Goal: Task Accomplishment & Management: Complete application form

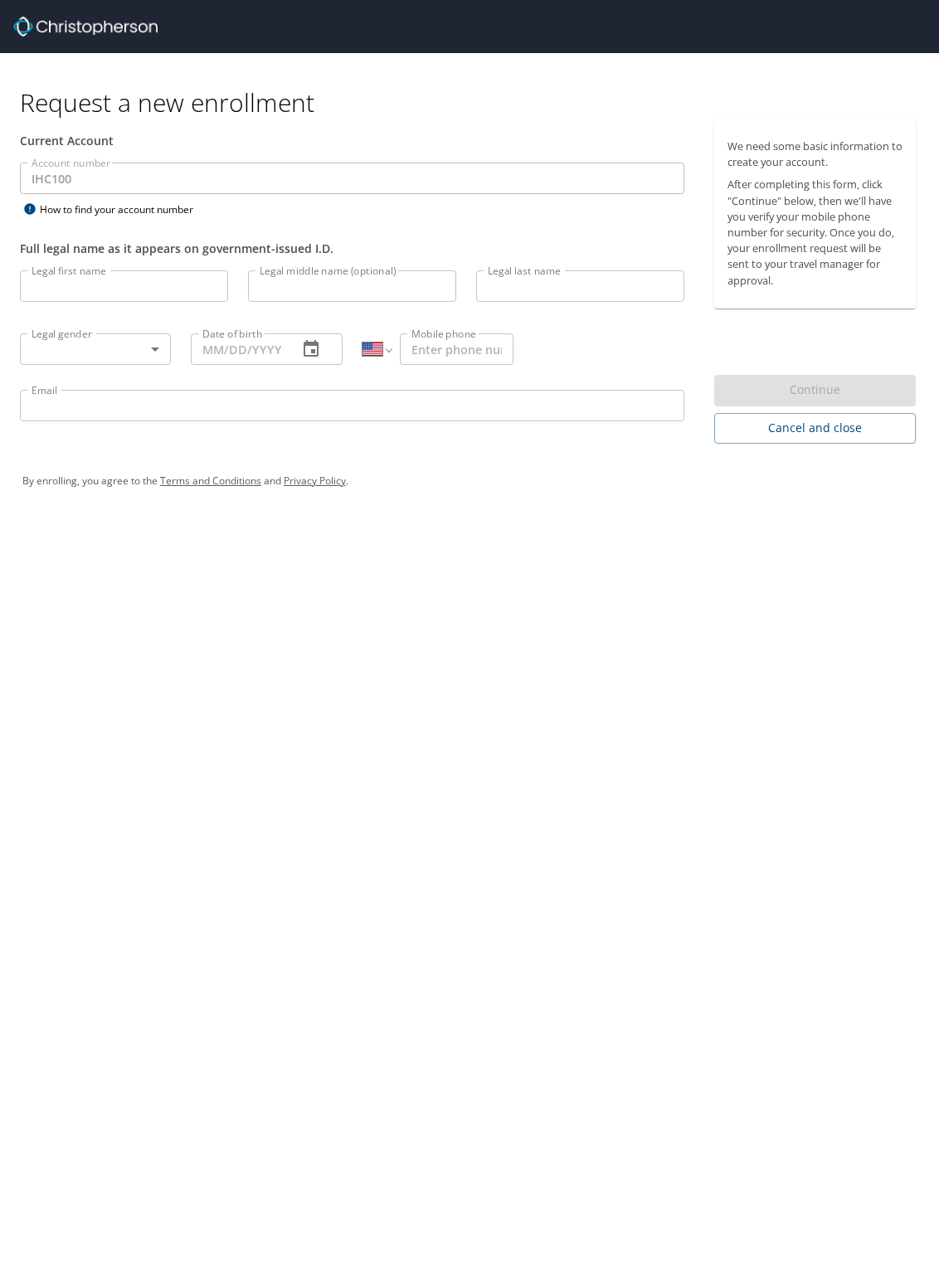
select select "US"
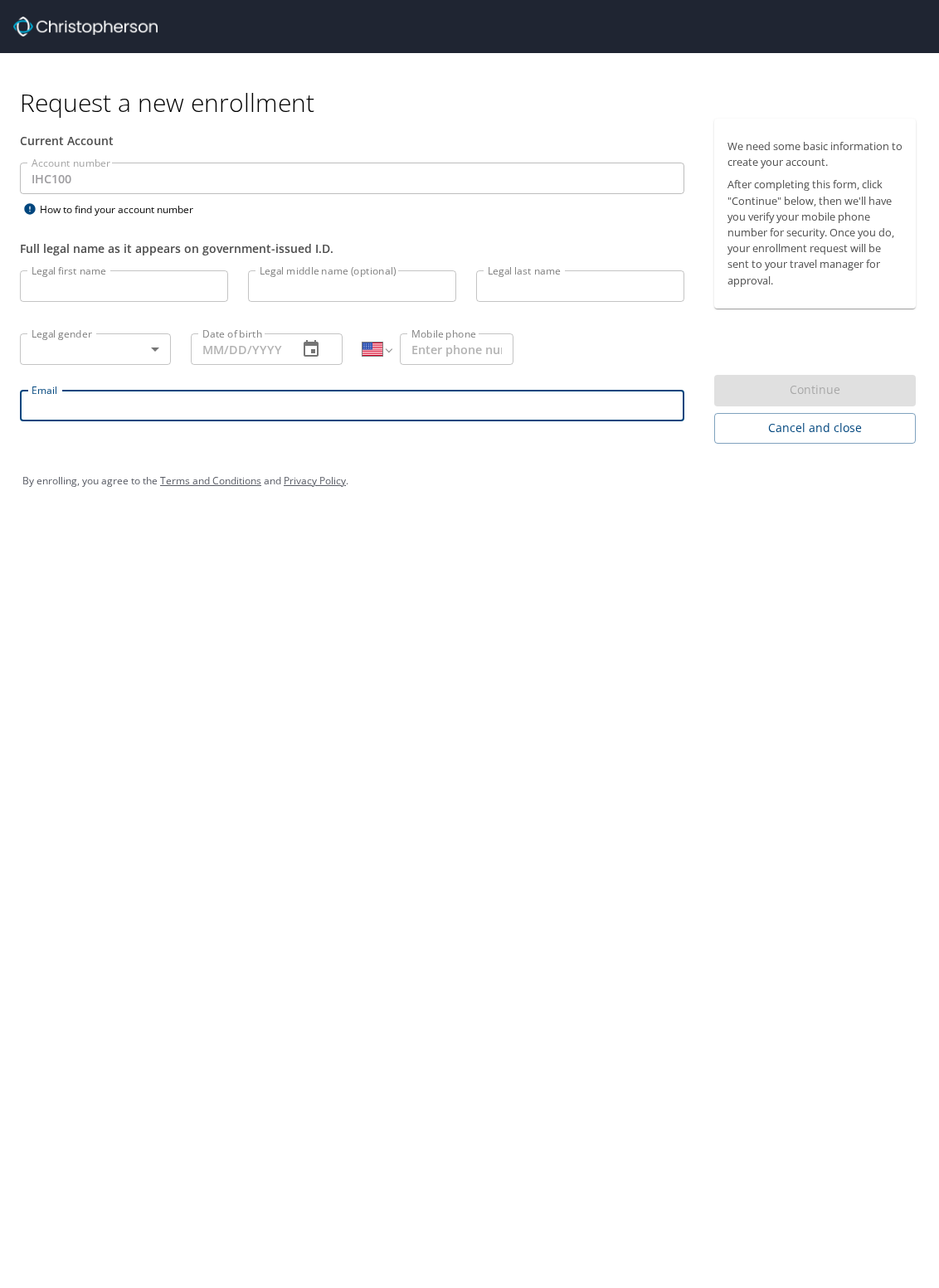
click at [100, 408] on input "Email" at bounding box center [352, 405] width 664 height 31
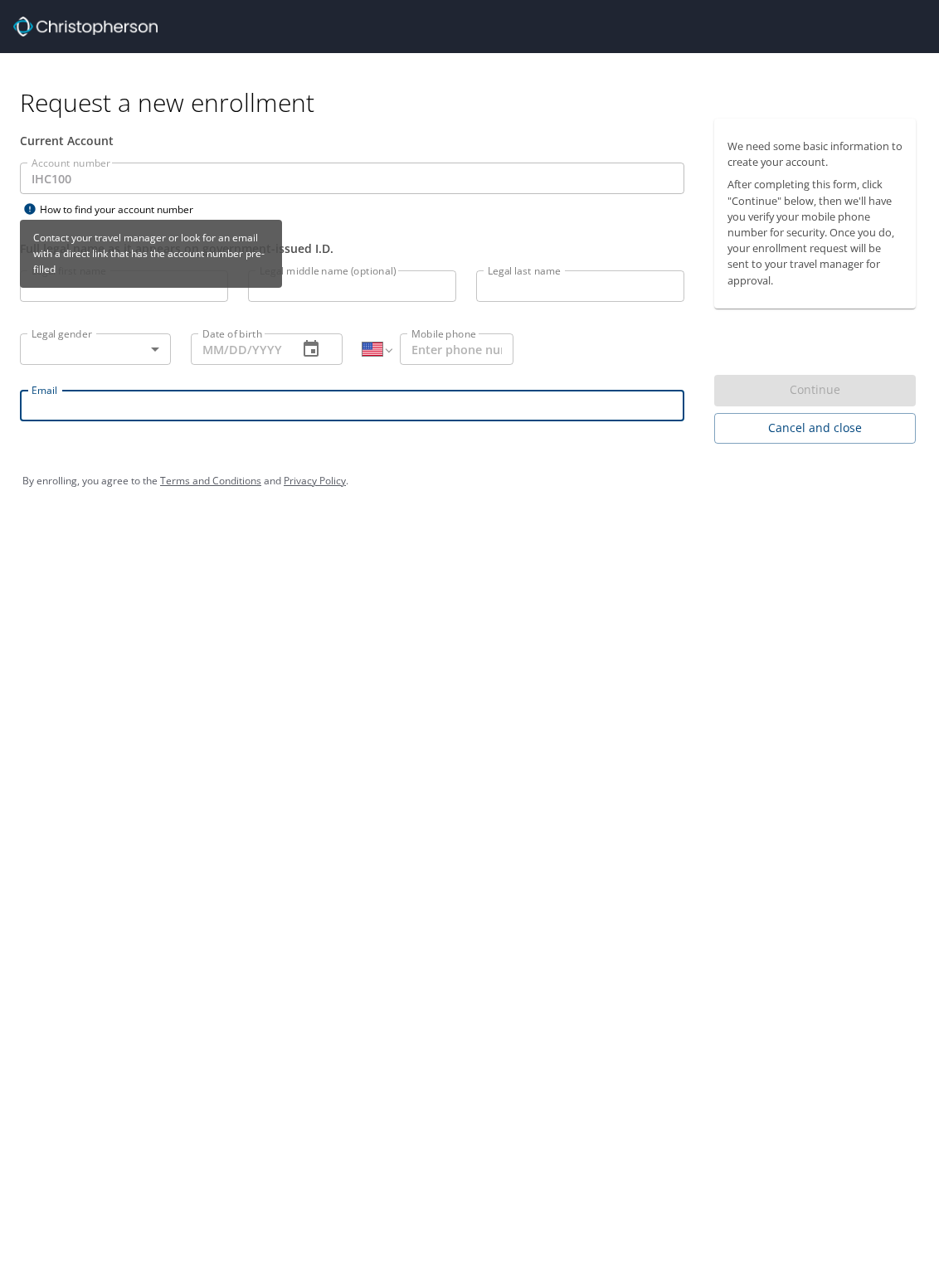
click at [81, 290] on div "Contact your travel manager or look for an email with a direct link that has th…" at bounding box center [151, 259] width 262 height 79
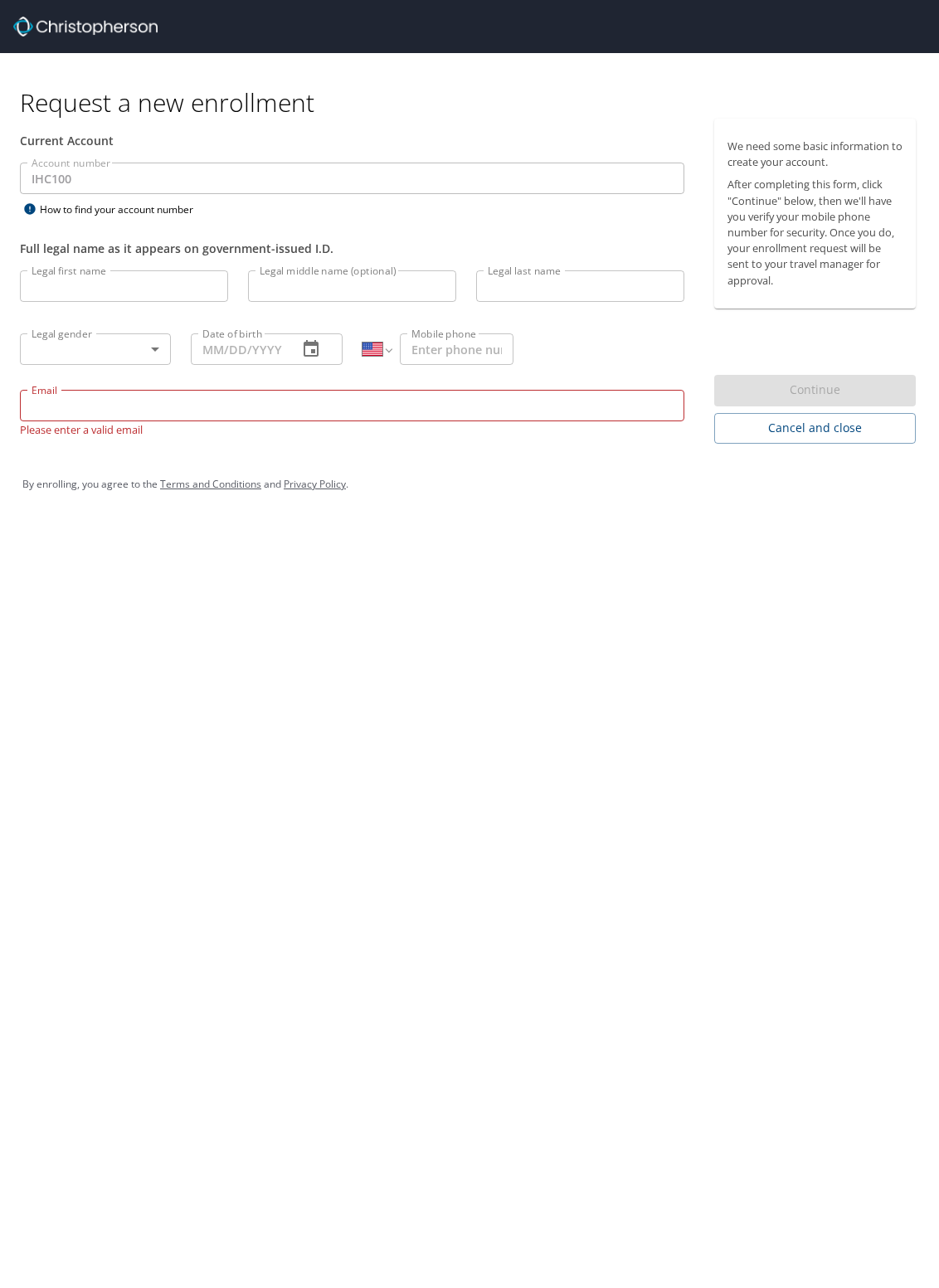
click at [124, 373] on div "Legal gender ​ Legal gender" at bounding box center [95, 348] width 170 height 63
click at [87, 285] on input "Legal first name" at bounding box center [123, 286] width 209 height 31
type input "David"
type input "Dansie"
click at [149, 346] on body "Request a new enrollment Current Account Account number IHC100 Account number H…" at bounding box center [469, 644] width 939 height 1288
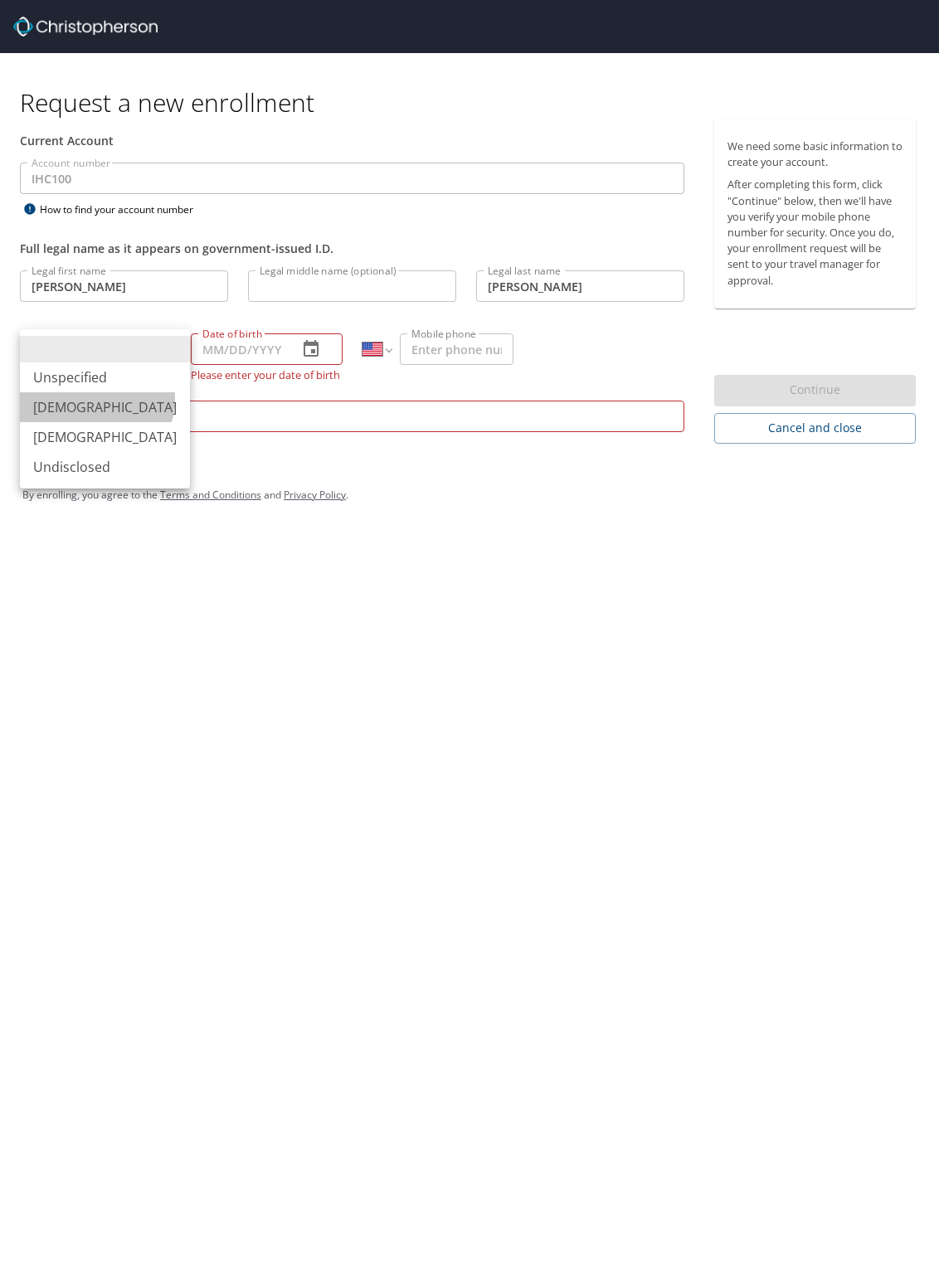
click at [93, 399] on li "Male" at bounding box center [105, 407] width 170 height 29
type input "Male"
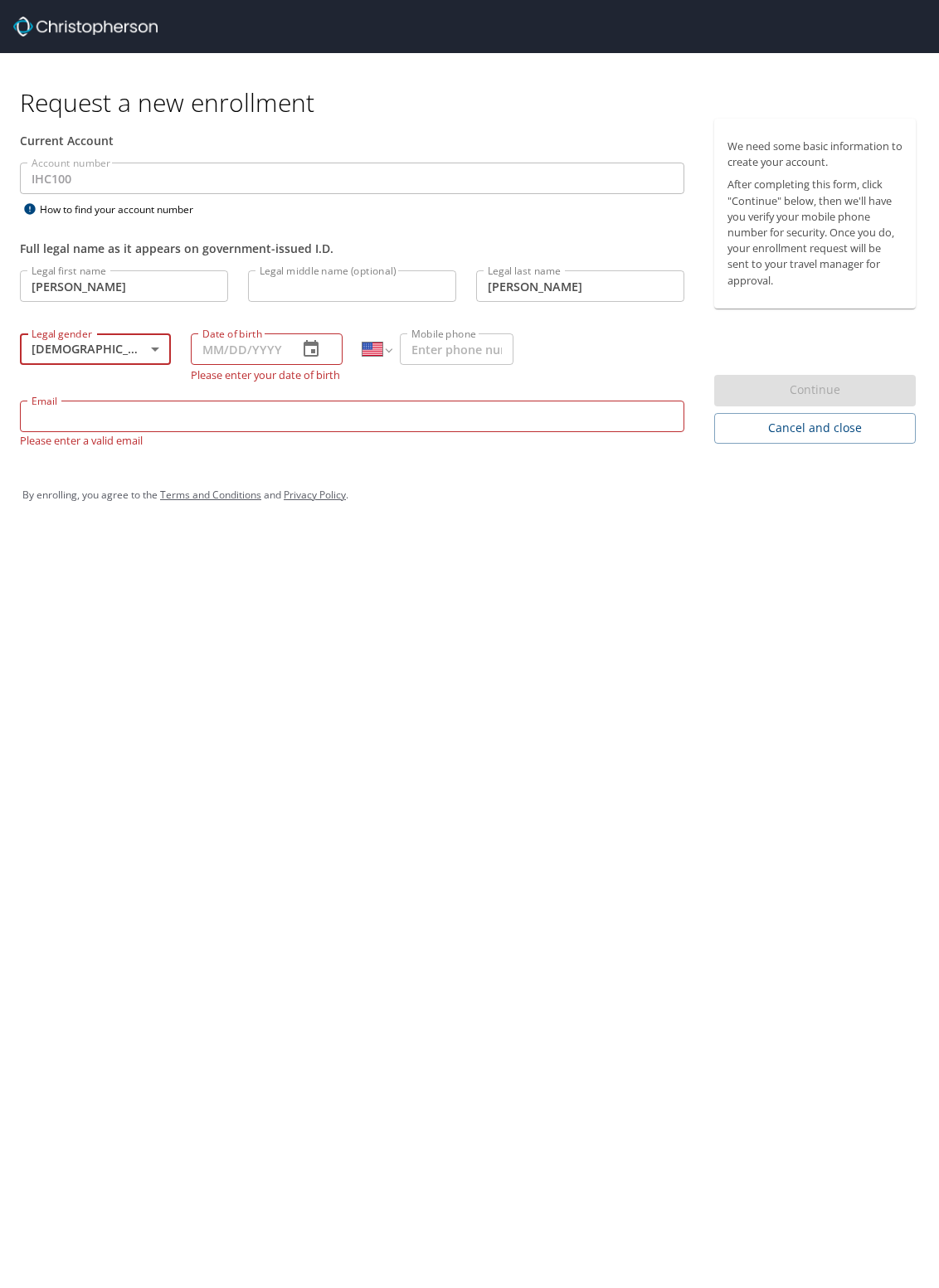
click at [205, 349] on input "Date of birth" at bounding box center [237, 349] width 93 height 31
type input "07/20/1969"
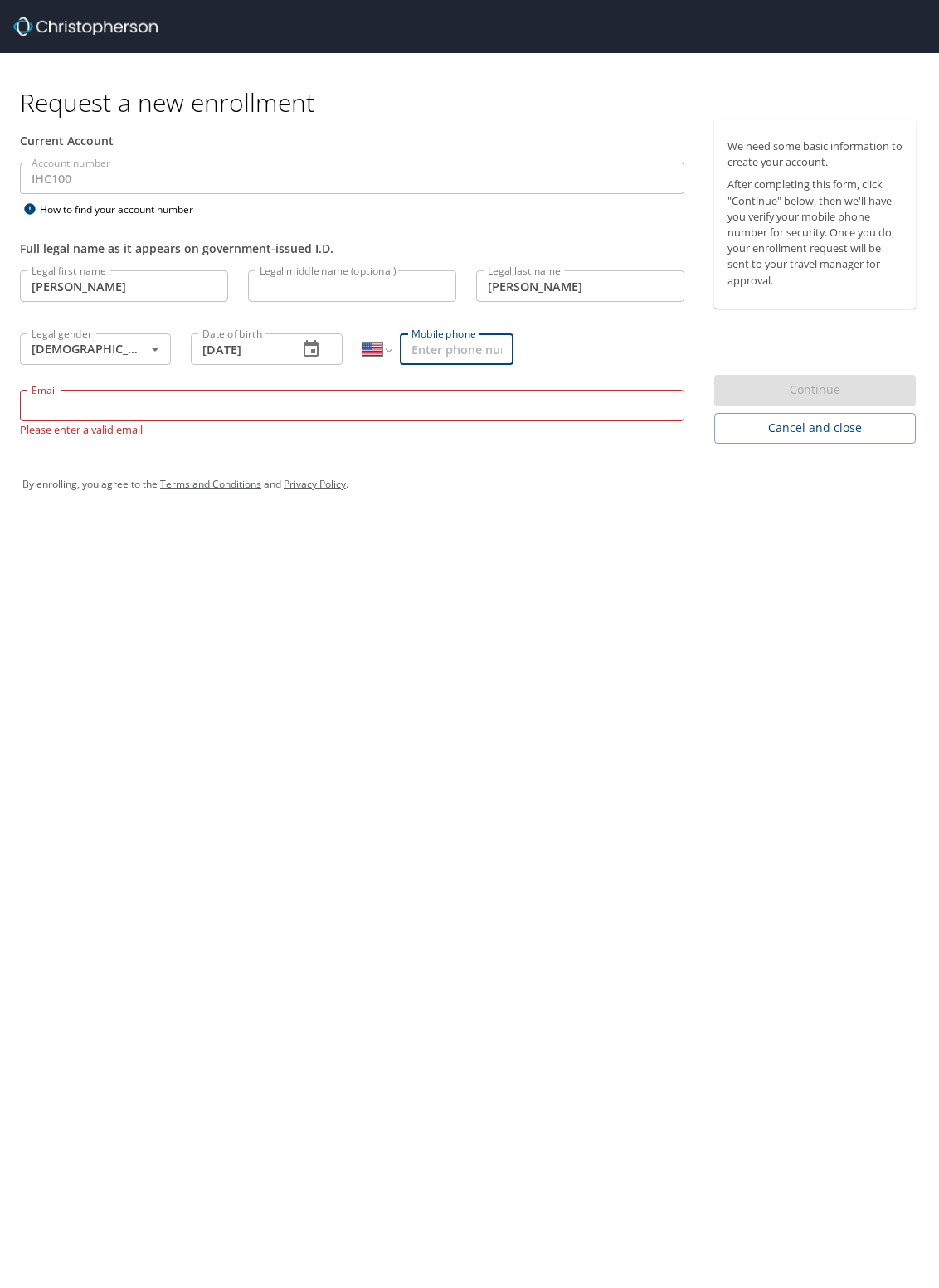
click at [425, 355] on input "Mobile phone" at bounding box center [455, 349] width 113 height 31
type input "(801) 599-7555"
click at [218, 403] on input "Email" at bounding box center [352, 405] width 664 height 31
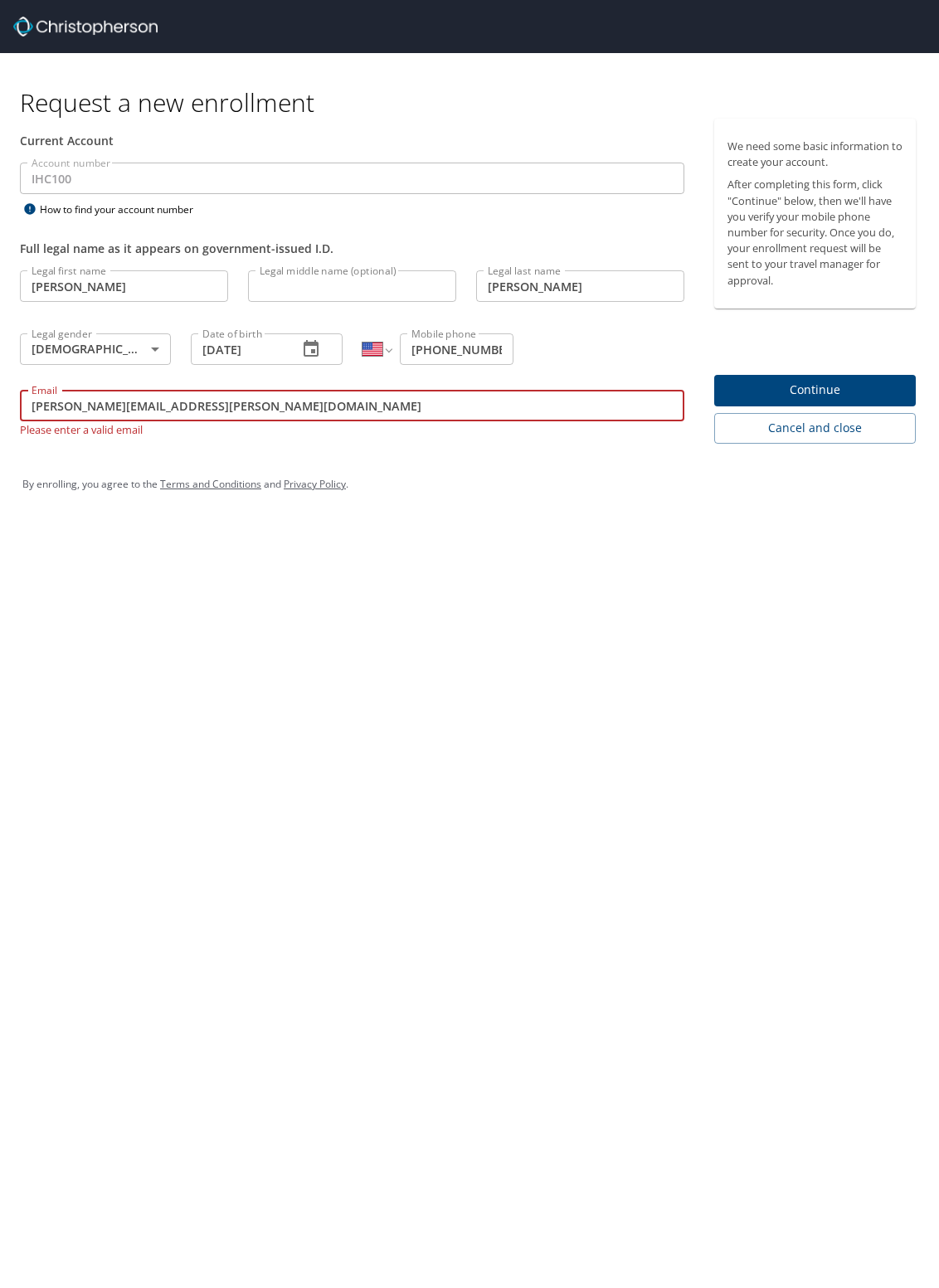
type input "dave.dansie@imail.org"
click at [789, 385] on span "Continue" at bounding box center [815, 390] width 175 height 21
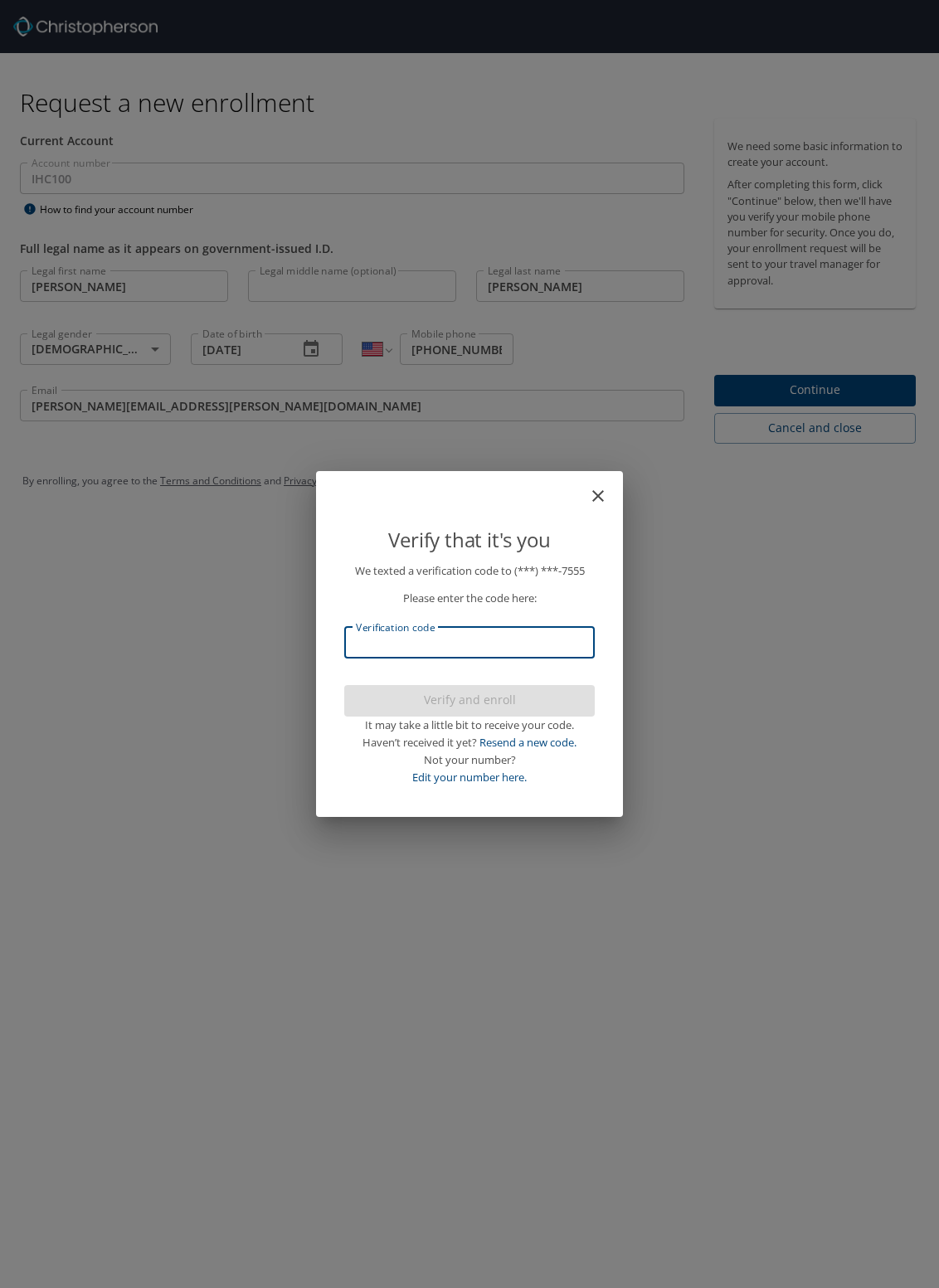
click at [443, 644] on input "Verification code" at bounding box center [469, 643] width 251 height 31
type input "925407"
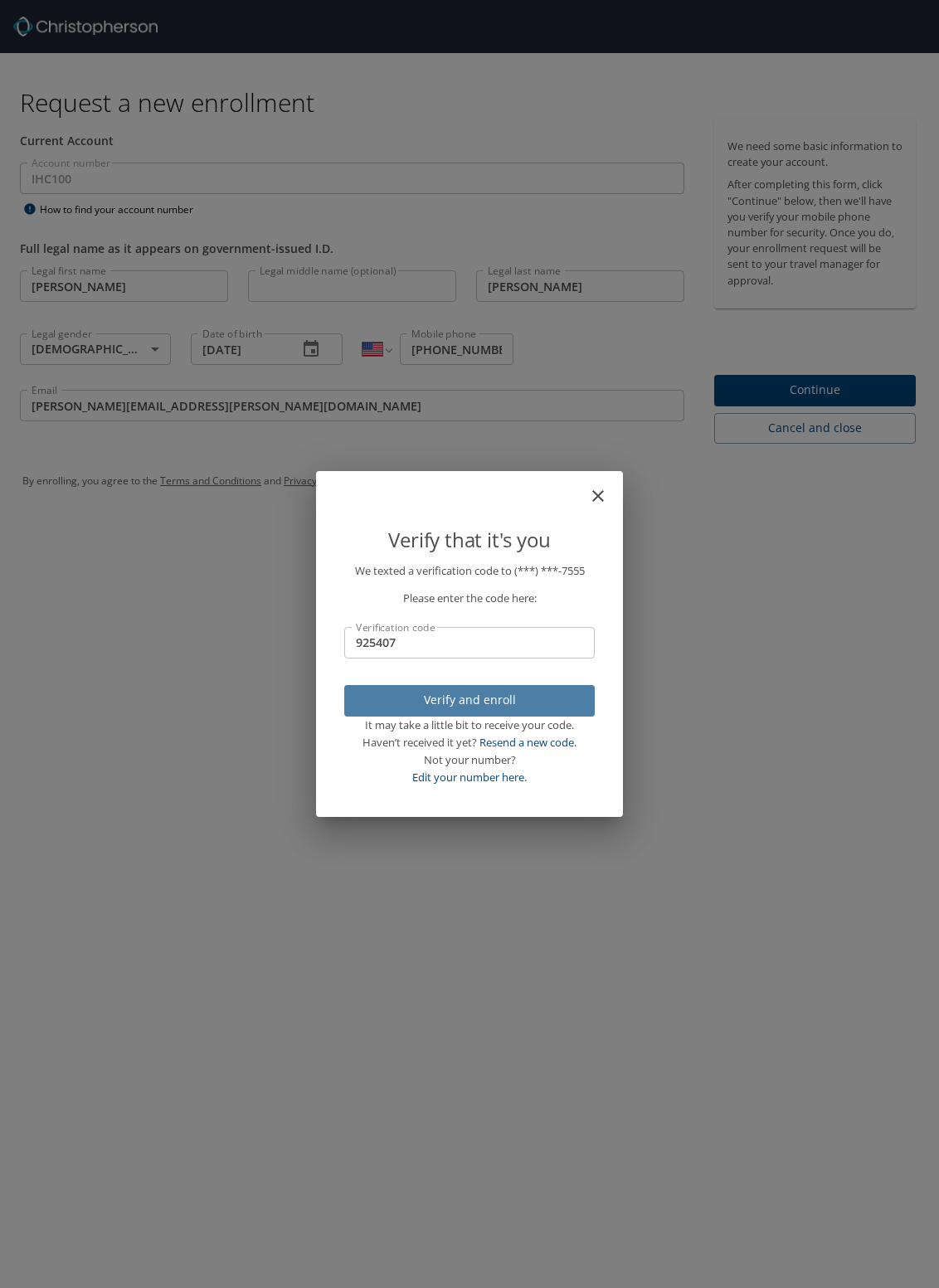
click at [462, 692] on span "Verify and enroll" at bounding box center [469, 700] width 224 height 21
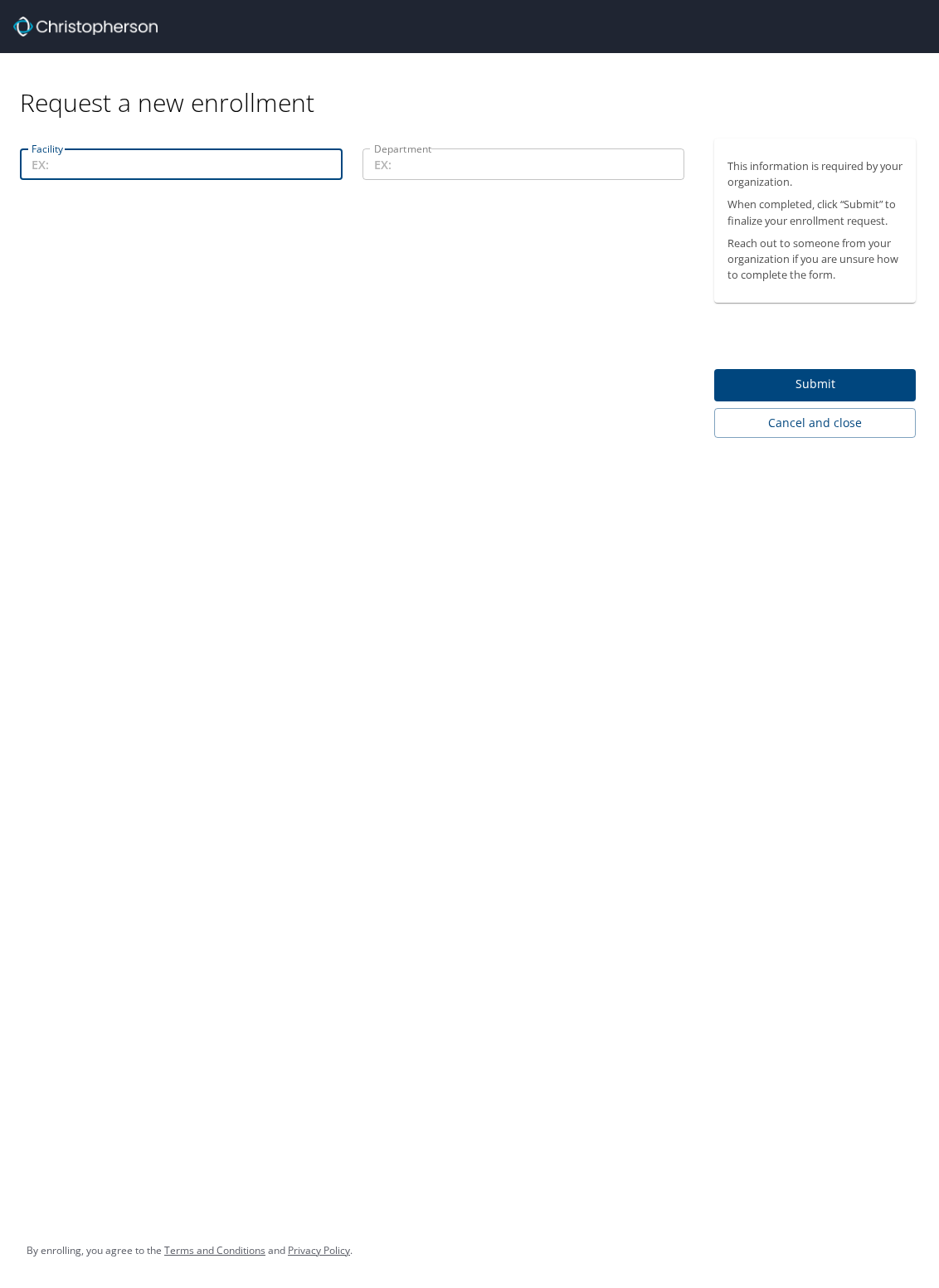
click at [109, 160] on input "Facility" at bounding box center [180, 165] width 322 height 31
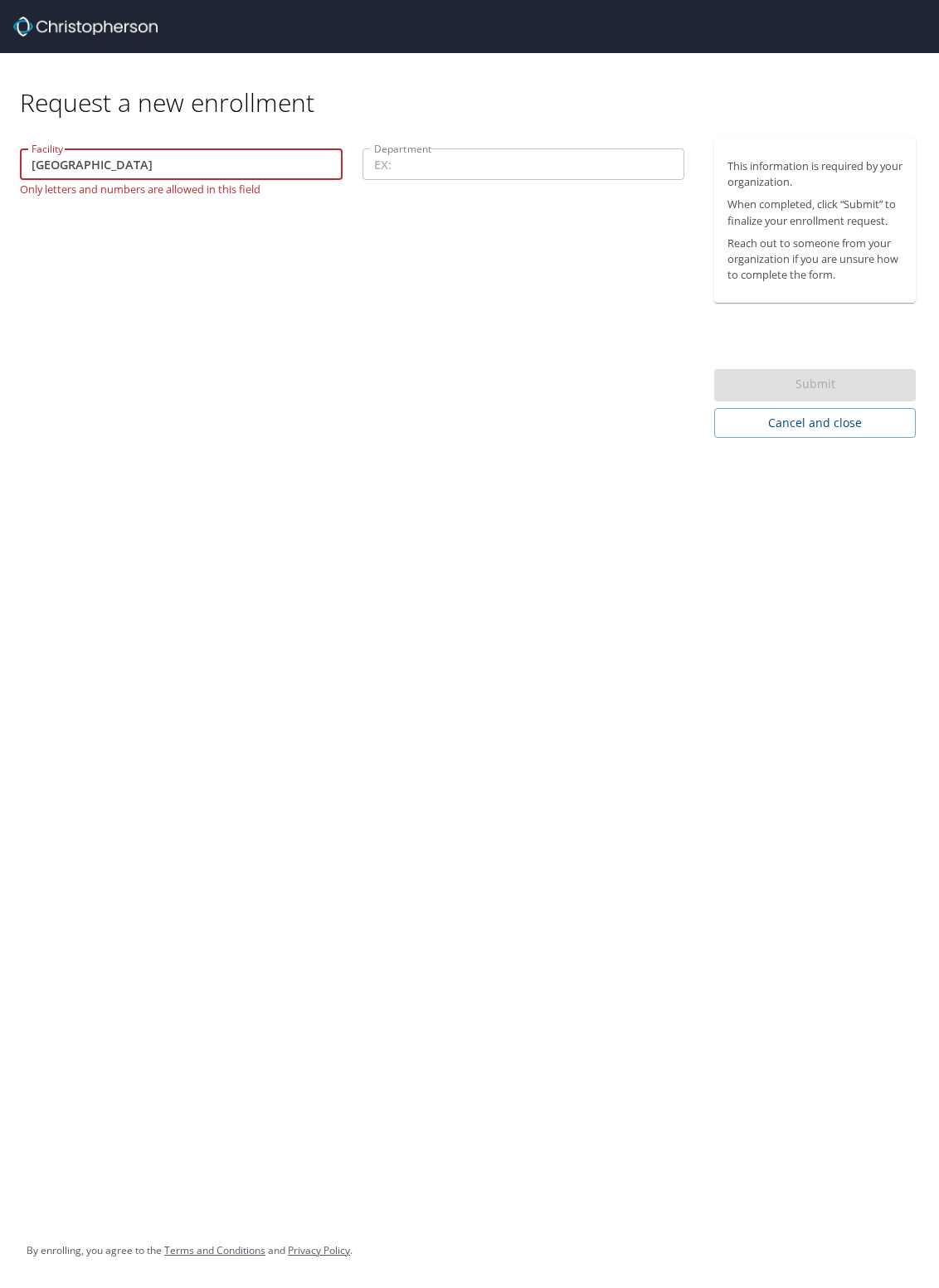
drag, startPoint x: 185, startPoint y: 166, endPoint x: 29, endPoint y: 159, distance: 156.2
click at [29, 159] on input "Primary Children's Hospital" at bounding box center [180, 165] width 322 height 31
type input "Primary Childrens Hospital"
click at [386, 160] on input "Department" at bounding box center [523, 165] width 322 height 31
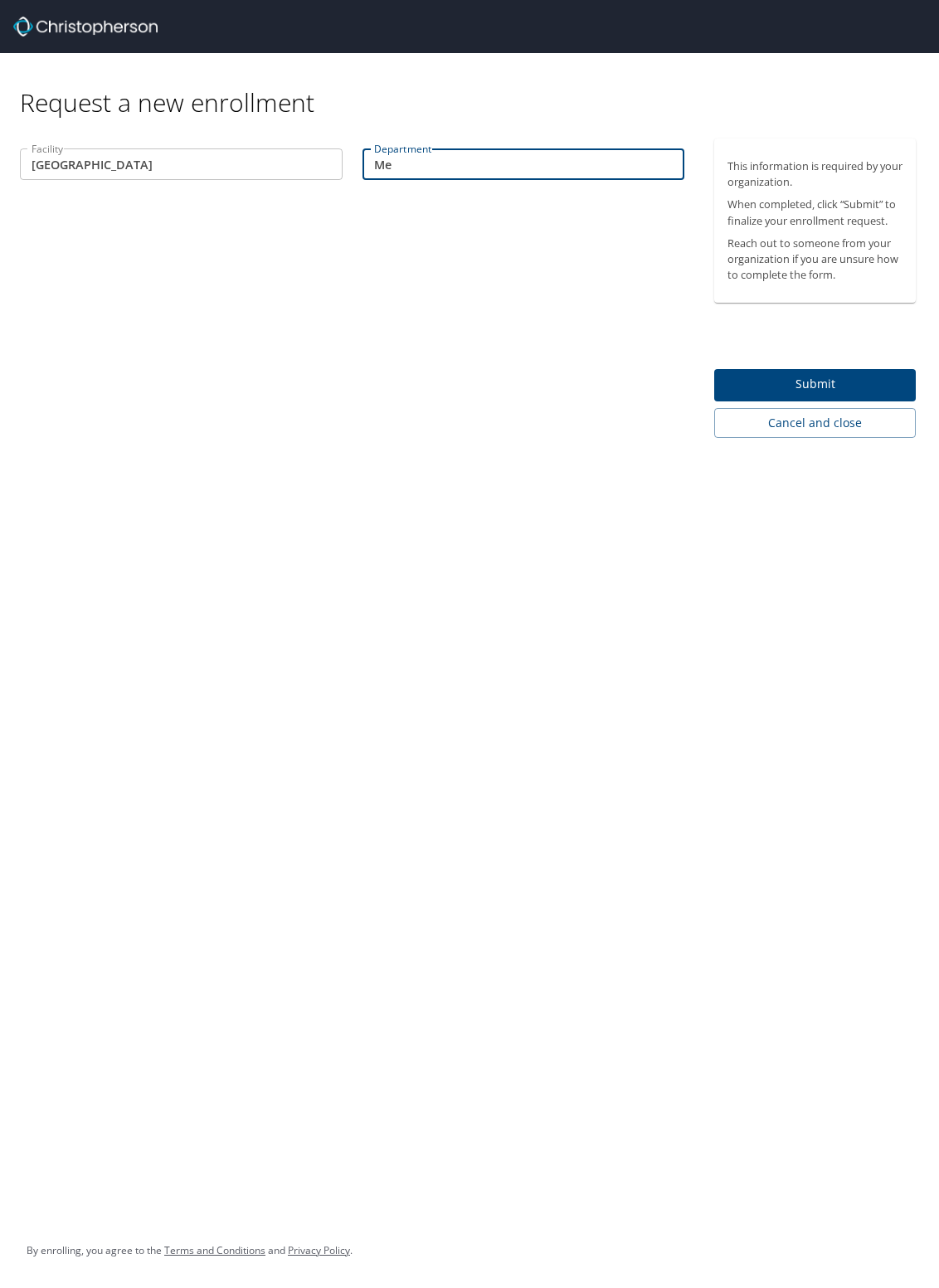
type input "M"
type input "Imaging"
click at [787, 381] on span "Submit" at bounding box center [815, 384] width 175 height 21
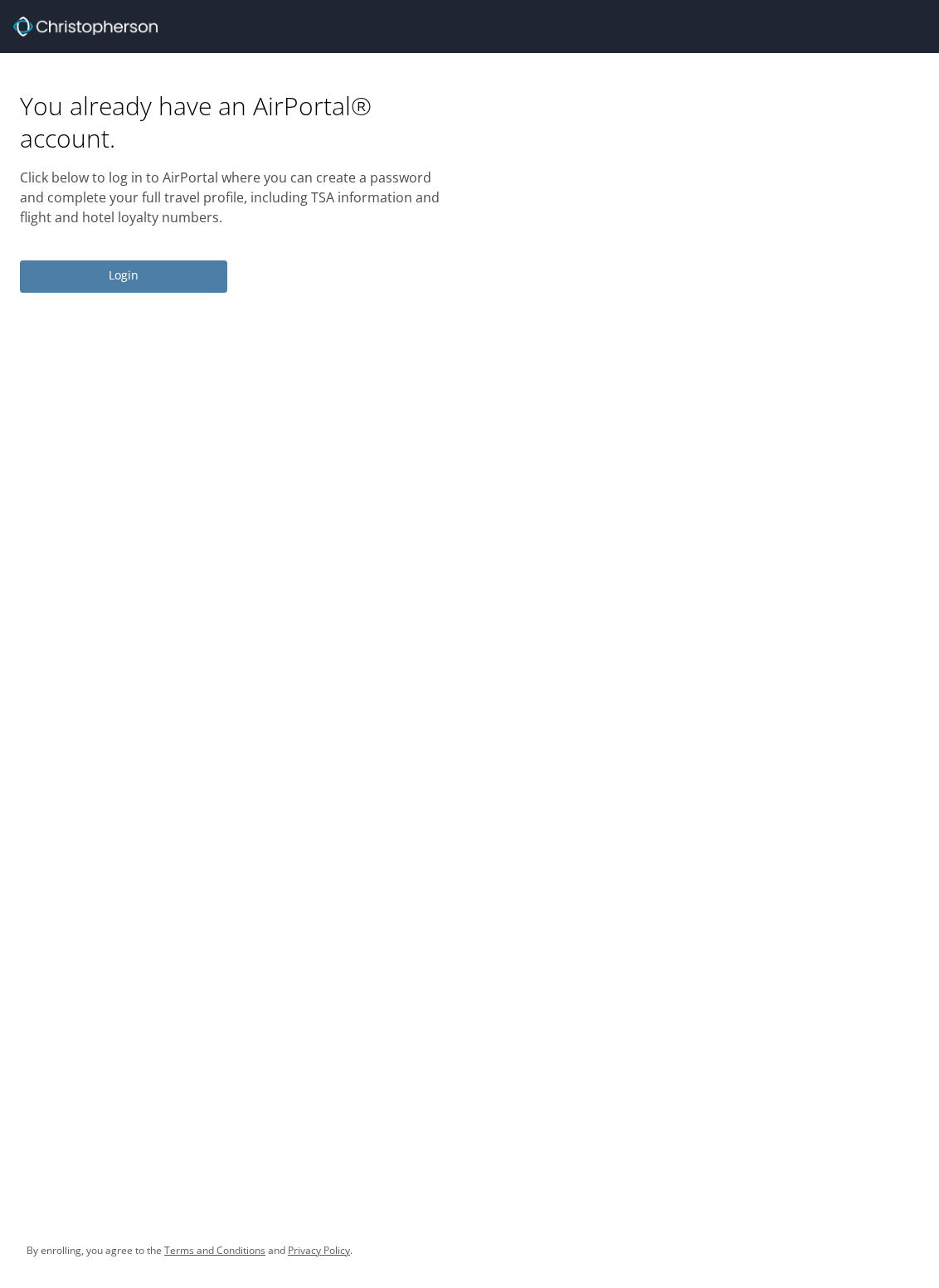
click at [125, 285] on span "Login" at bounding box center [123, 275] width 181 height 21
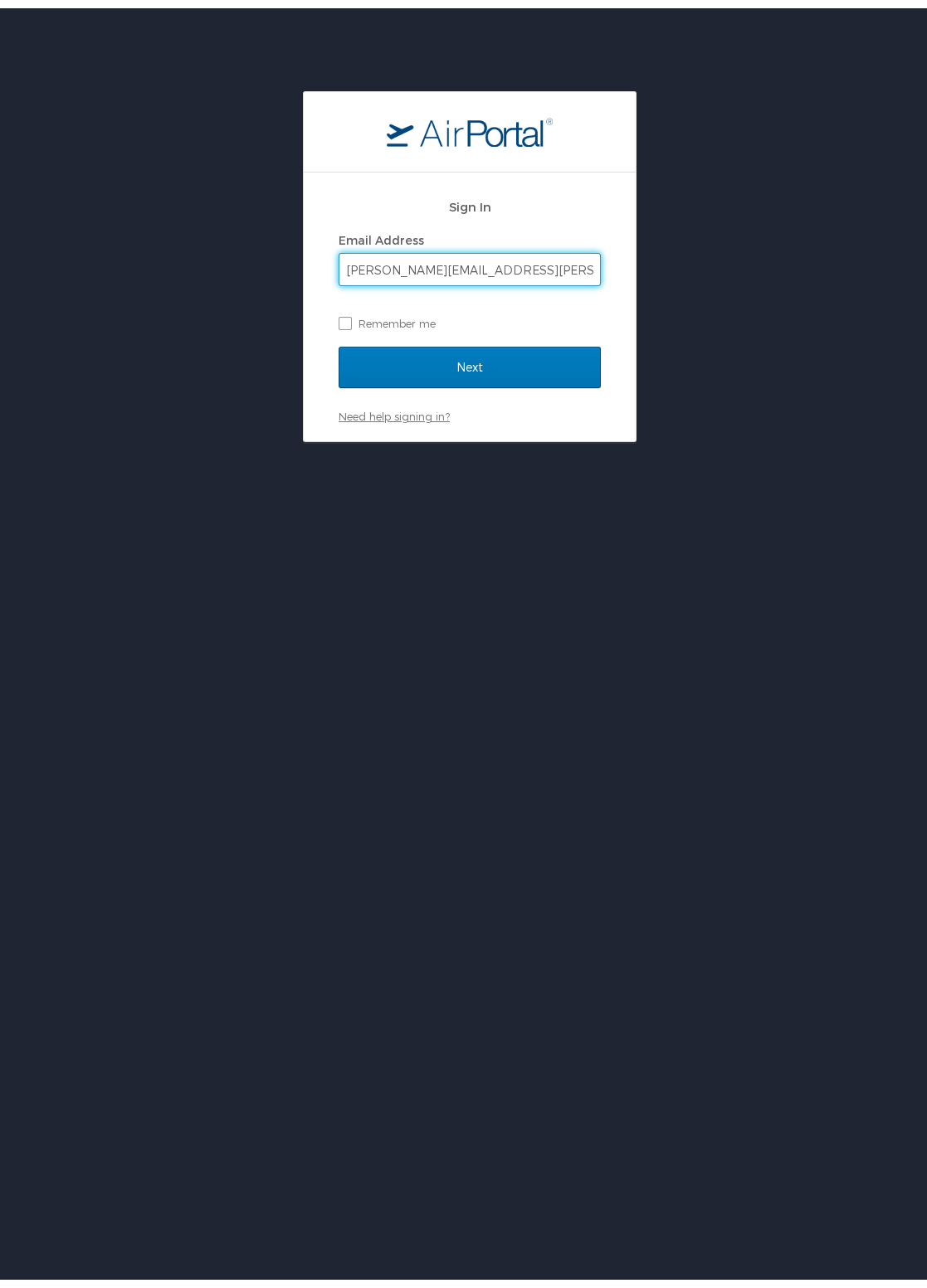
type input "dave.dansie@imail.org"
click at [363, 412] on link "Need help signing in?" at bounding box center [393, 408] width 111 height 14
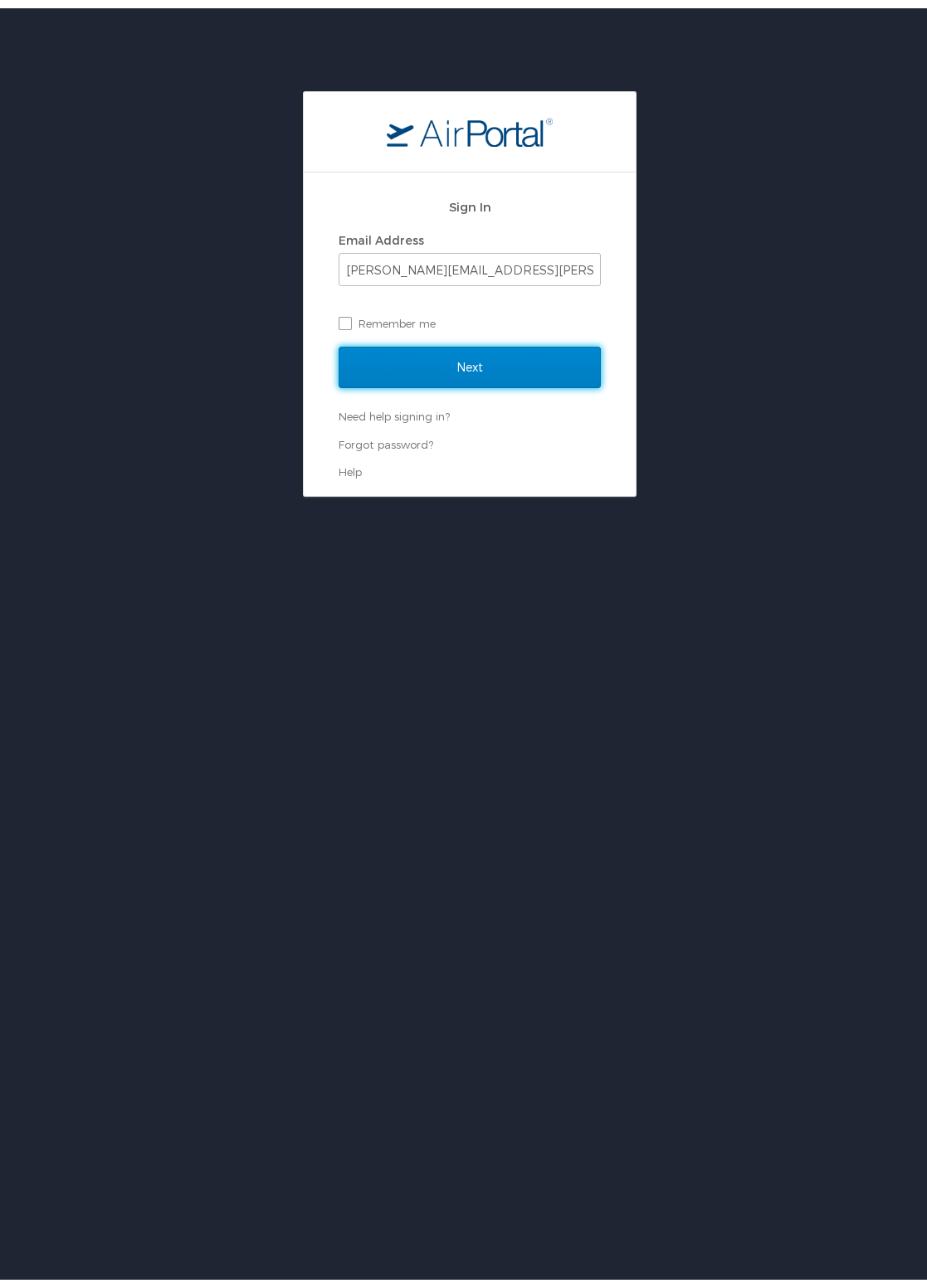
click at [464, 360] on input "Next" at bounding box center [469, 358] width 263 height 41
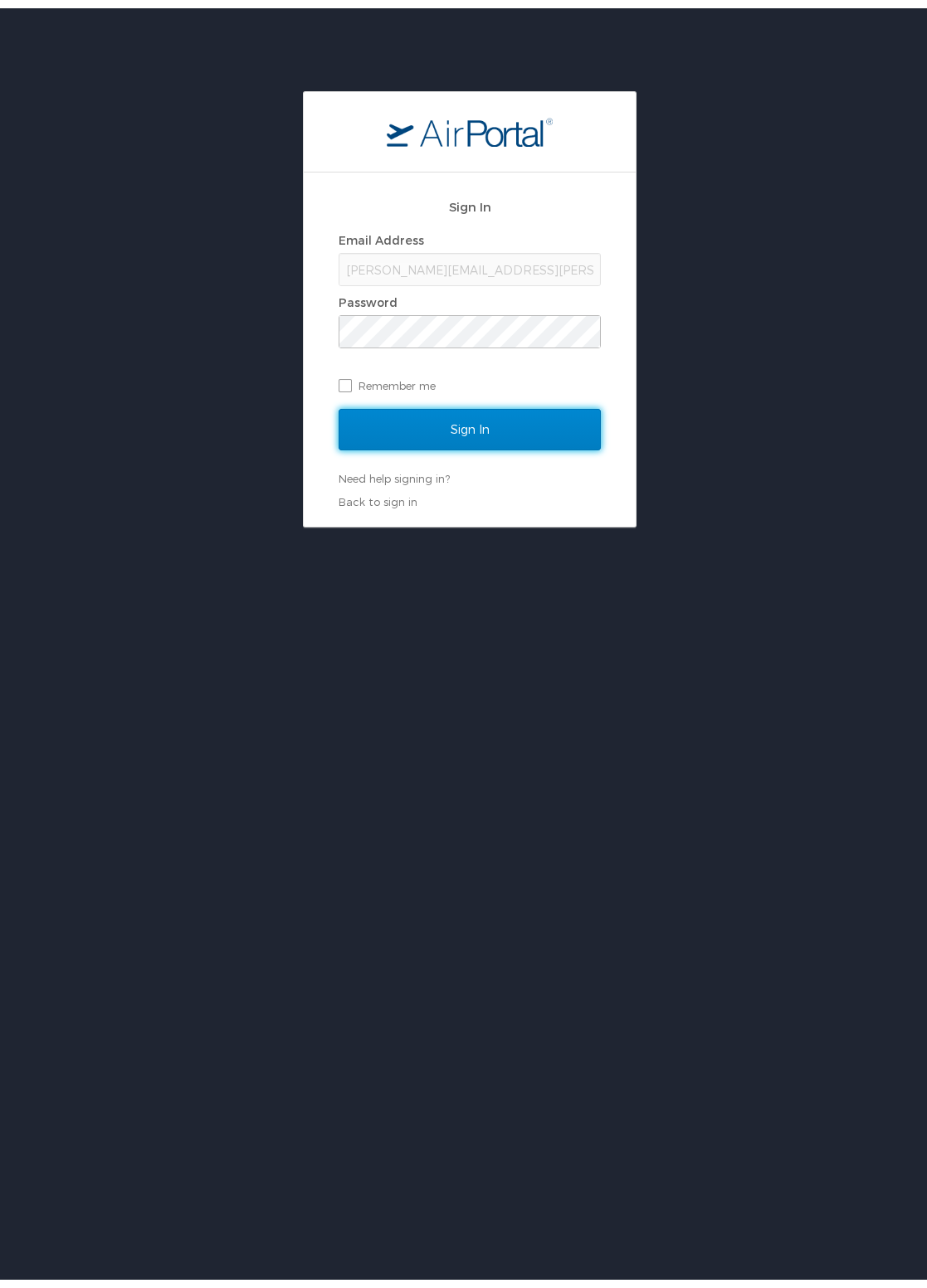
click at [451, 410] on input "Sign In" at bounding box center [469, 421] width 263 height 41
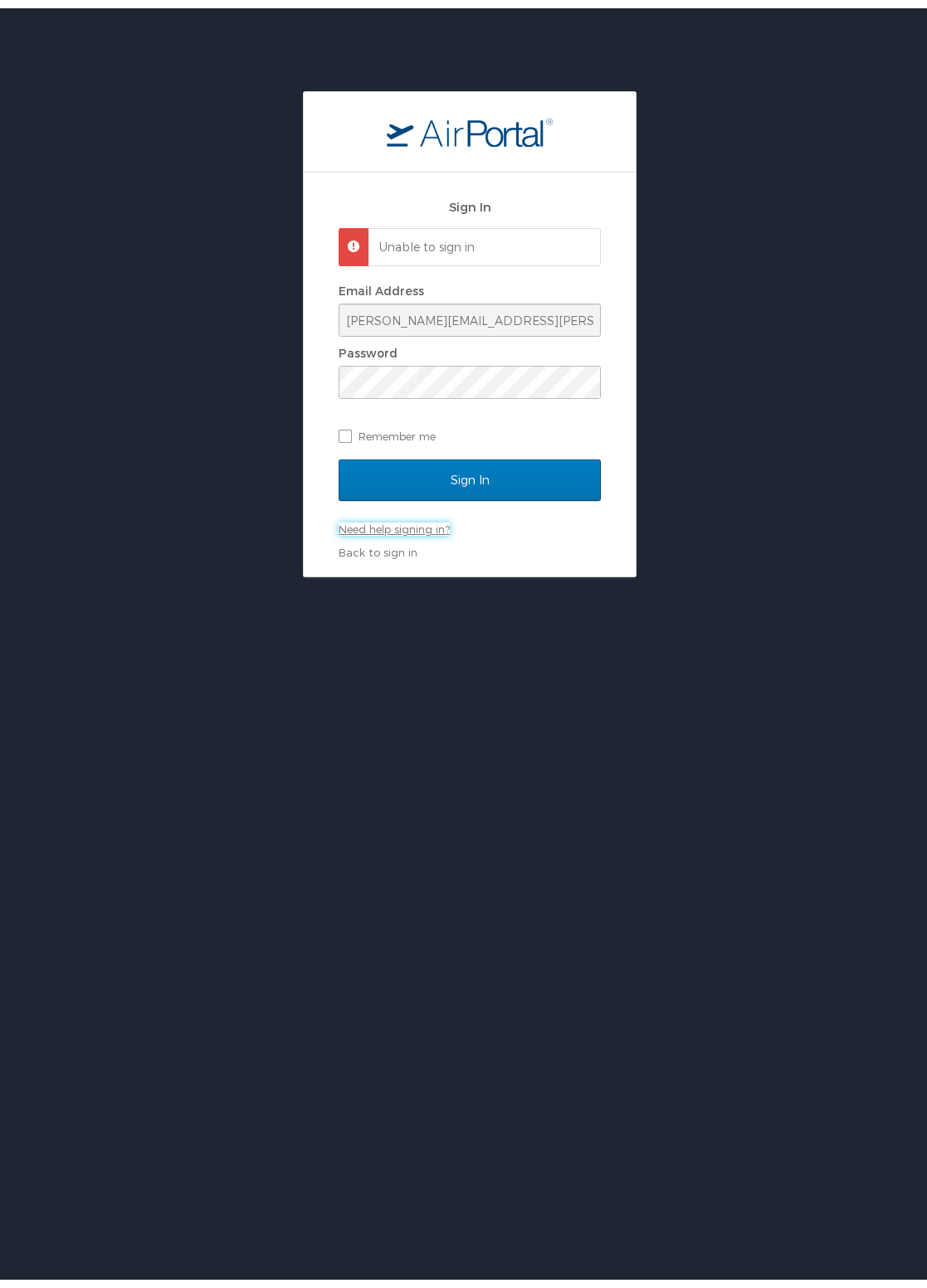
click at [392, 521] on link "Need help signing in?" at bounding box center [393, 521] width 111 height 14
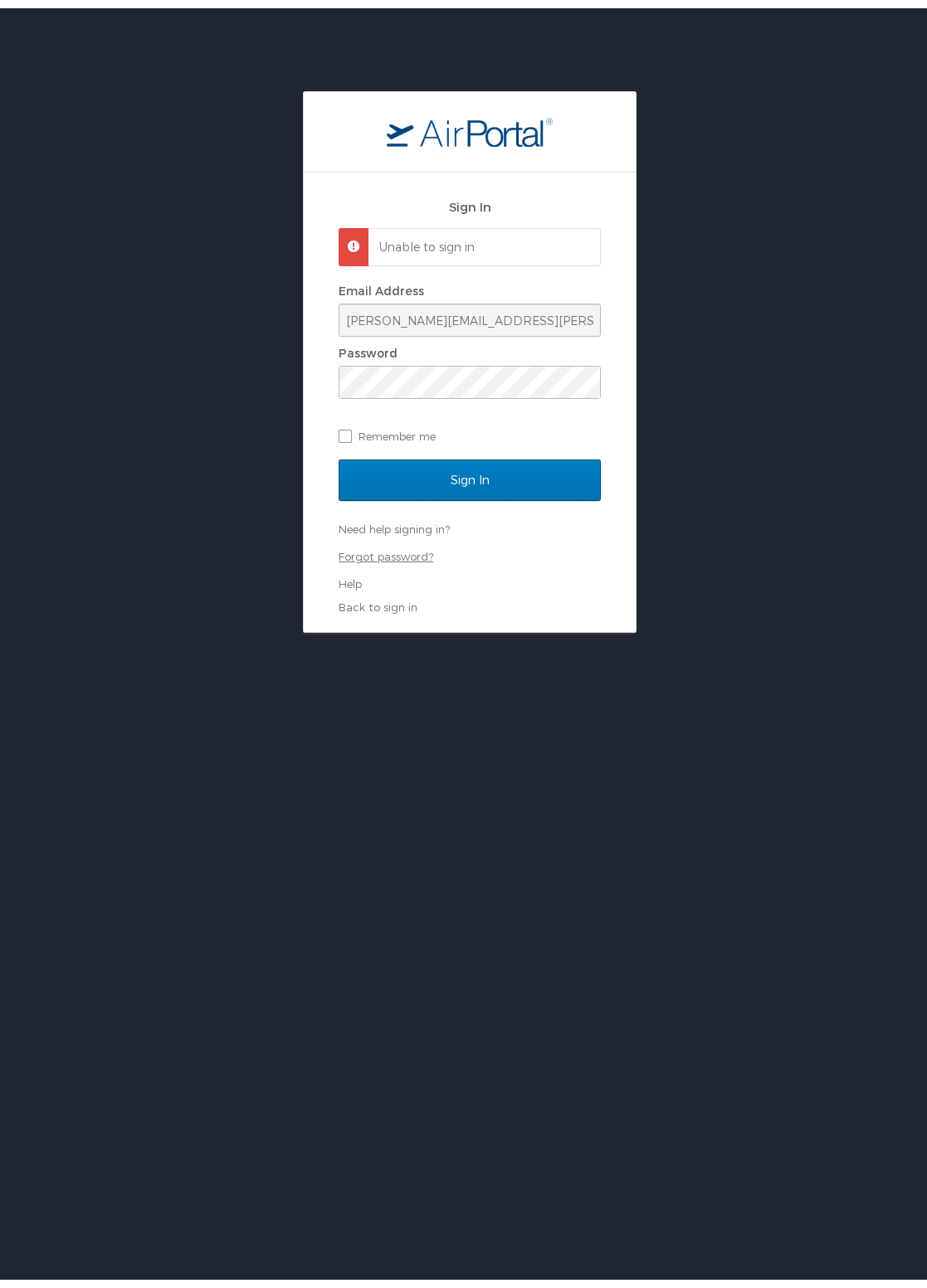
click at [380, 548] on link "Forgot password?" at bounding box center [385, 549] width 95 height 14
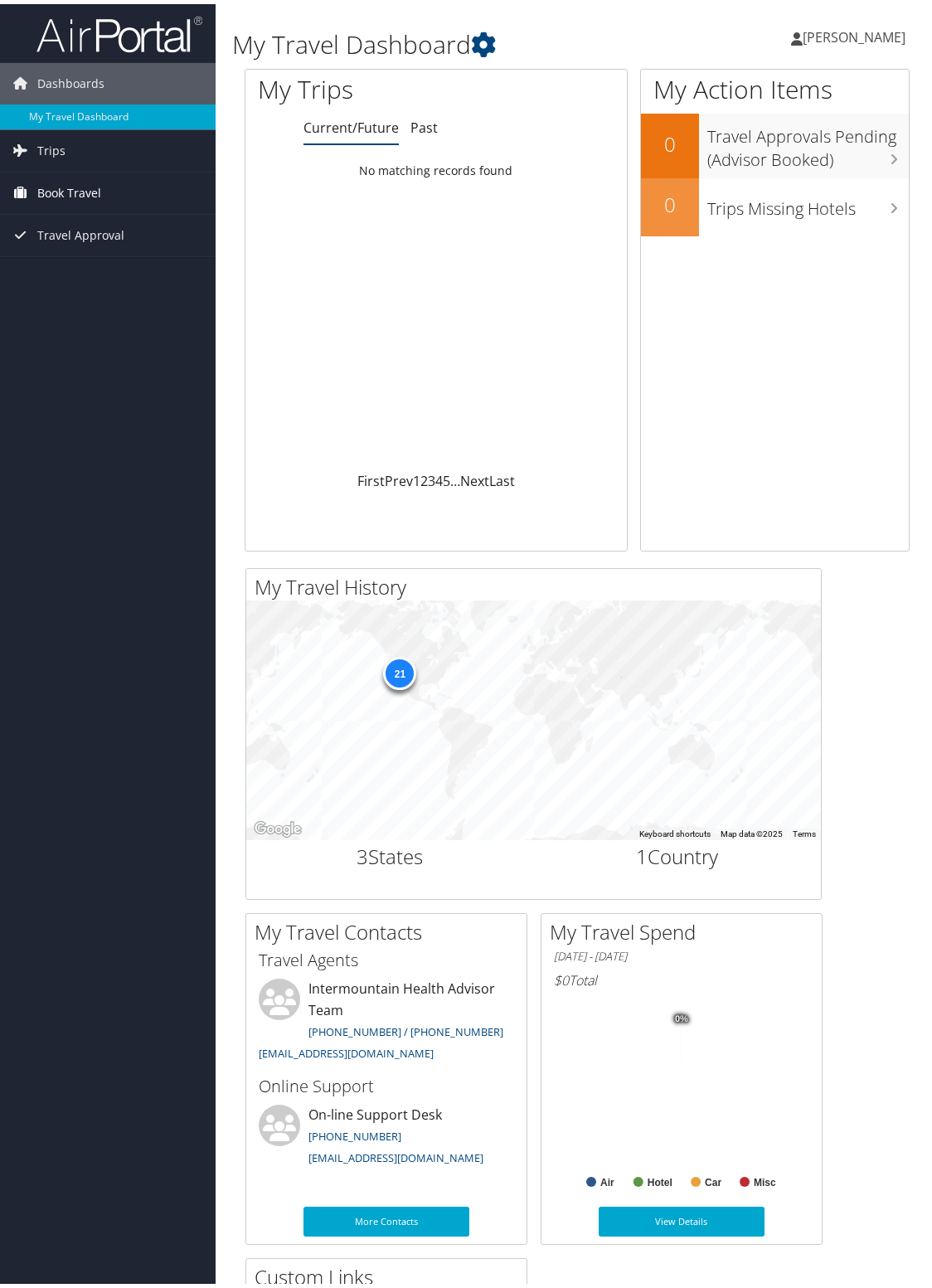
click at [57, 189] on span "Book Travel" at bounding box center [69, 189] width 64 height 41
click at [70, 273] on link "Book/Manage Online Trips" at bounding box center [108, 271] width 215 height 24
click at [54, 188] on span "Book Travel" at bounding box center [69, 189] width 64 height 41
click at [401, 669] on div "21" at bounding box center [399, 669] width 33 height 33
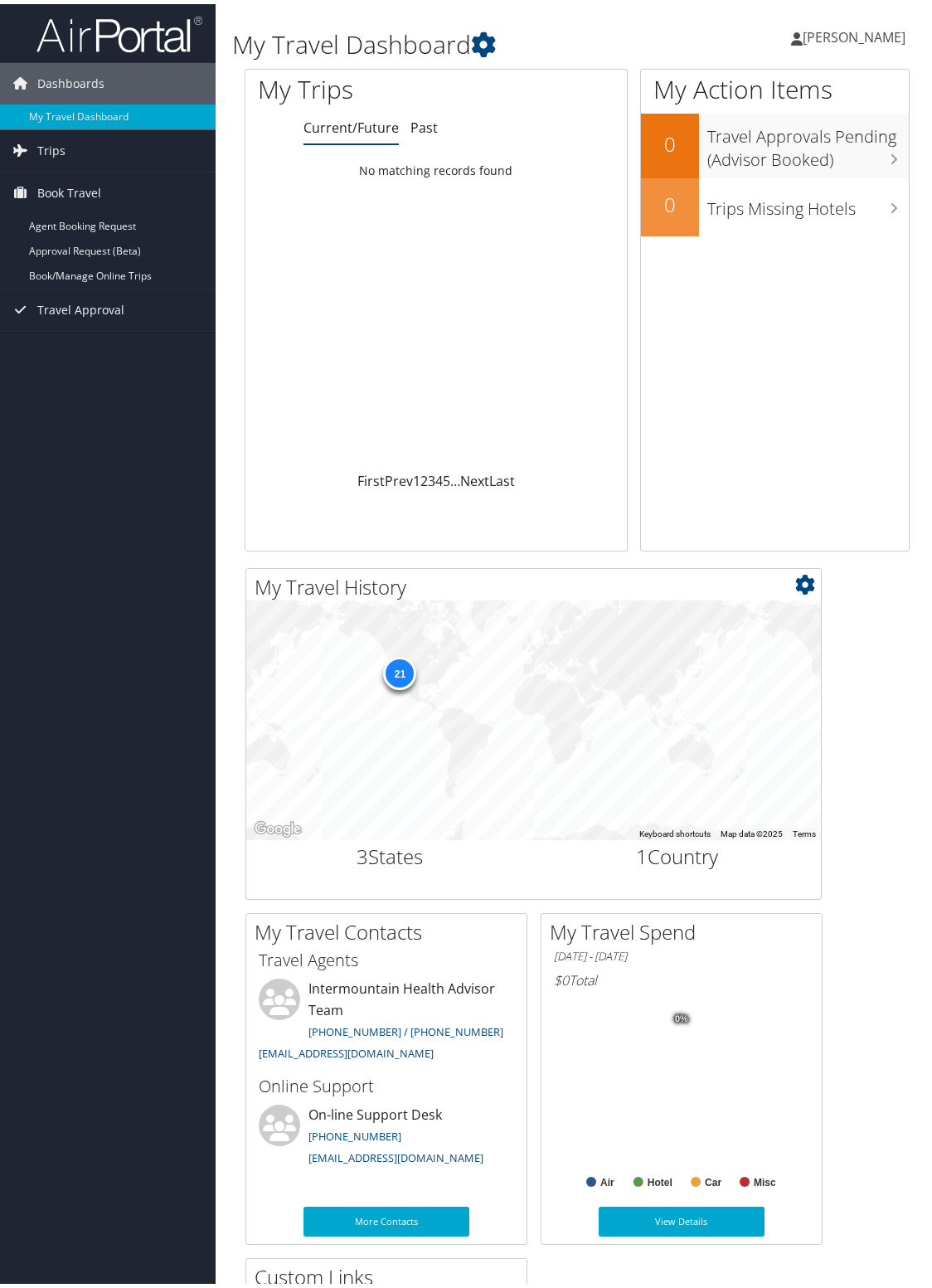
click at [388, 849] on h2 "3 States" at bounding box center [390, 852] width 262 height 28
click at [804, 578] on icon at bounding box center [805, 581] width 20 height 20
click at [64, 184] on span "Book Travel" at bounding box center [69, 189] width 64 height 41
click at [67, 185] on span "Book Travel" at bounding box center [69, 189] width 64 height 41
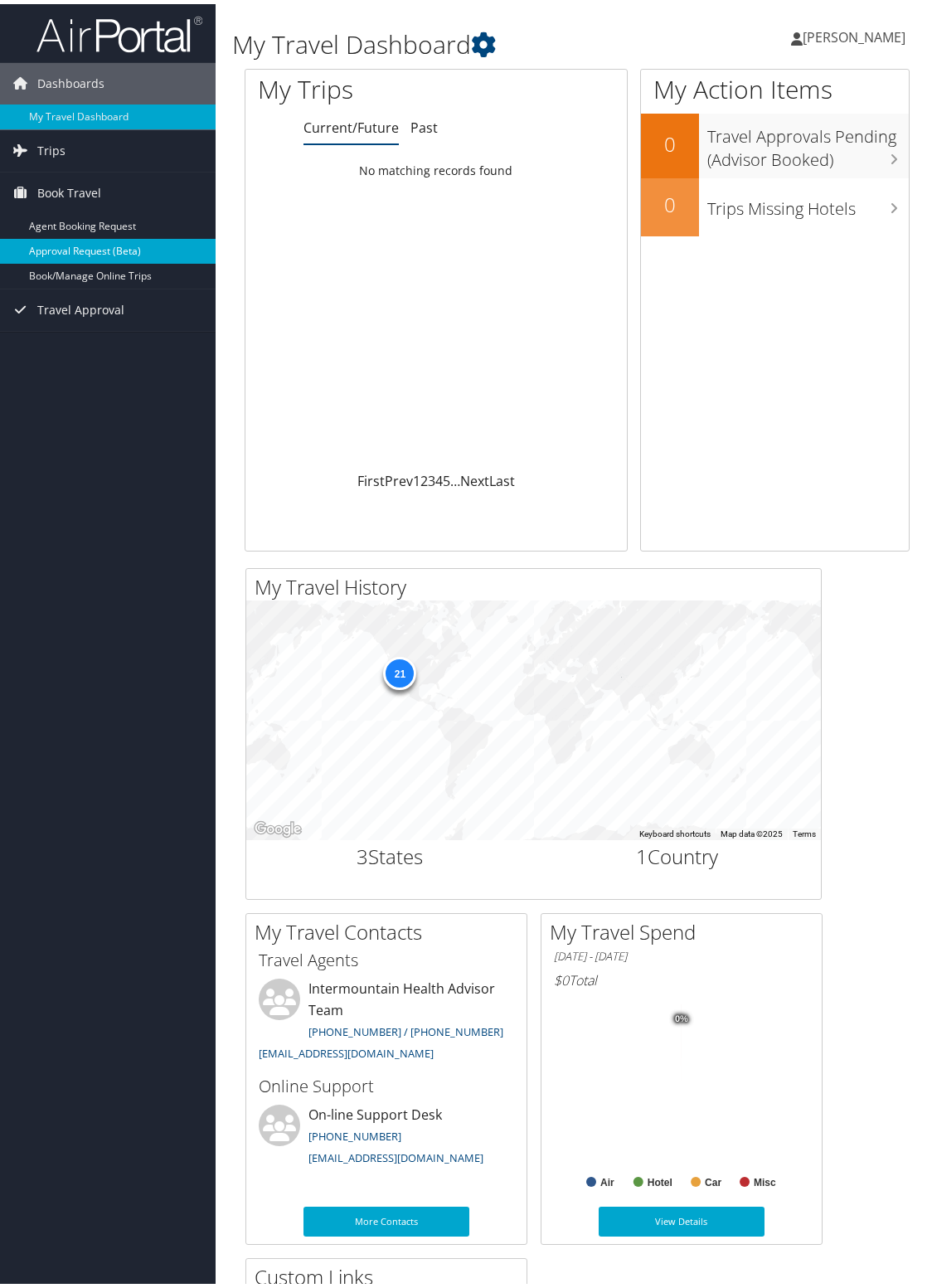
click at [76, 248] on link "Approval Request (Beta)" at bounding box center [108, 247] width 215 height 24
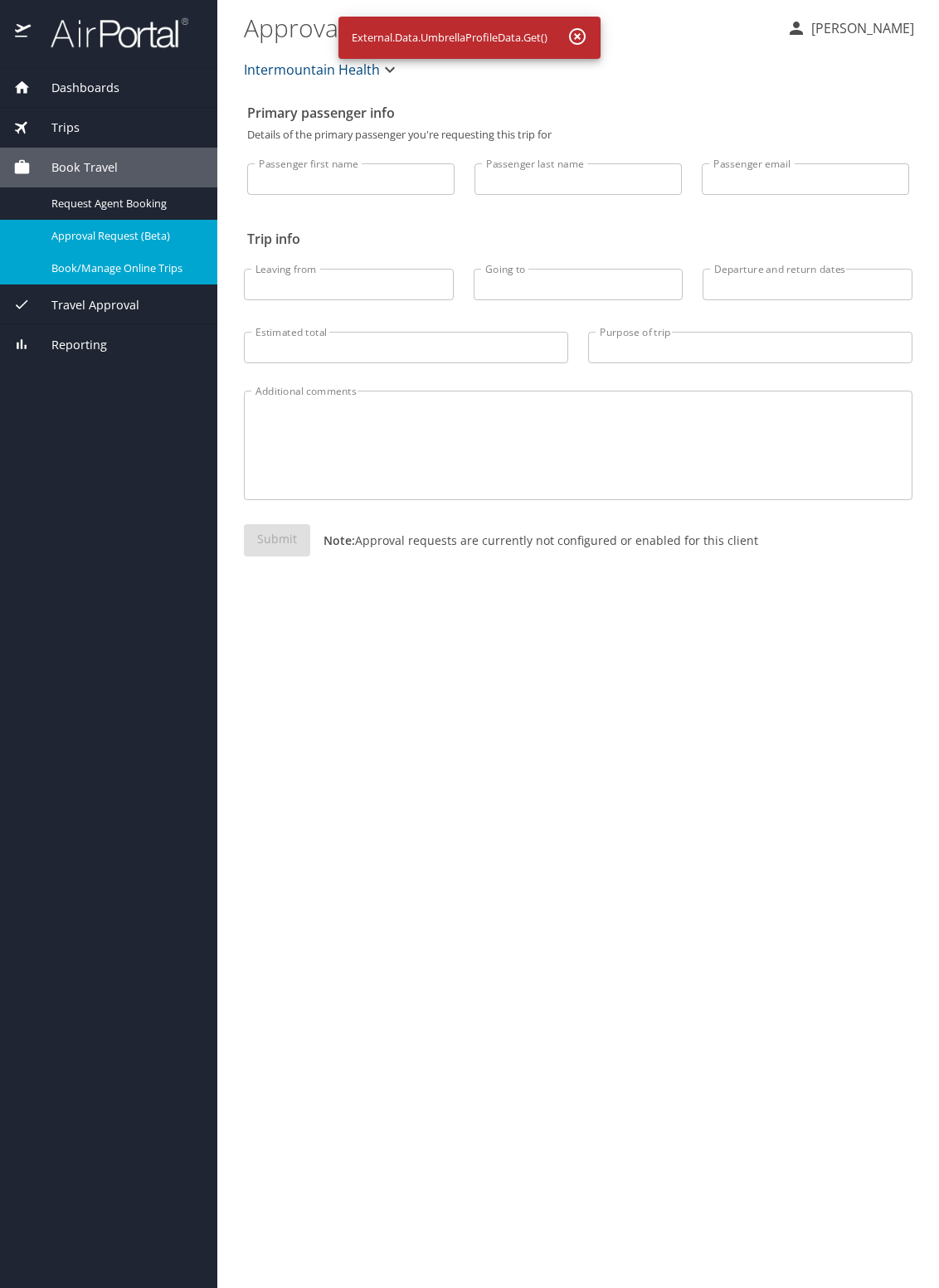
click at [99, 269] on span "Book/Manage Online Trips" at bounding box center [124, 268] width 146 height 16
click at [85, 166] on span "Book Travel" at bounding box center [73, 167] width 87 height 19
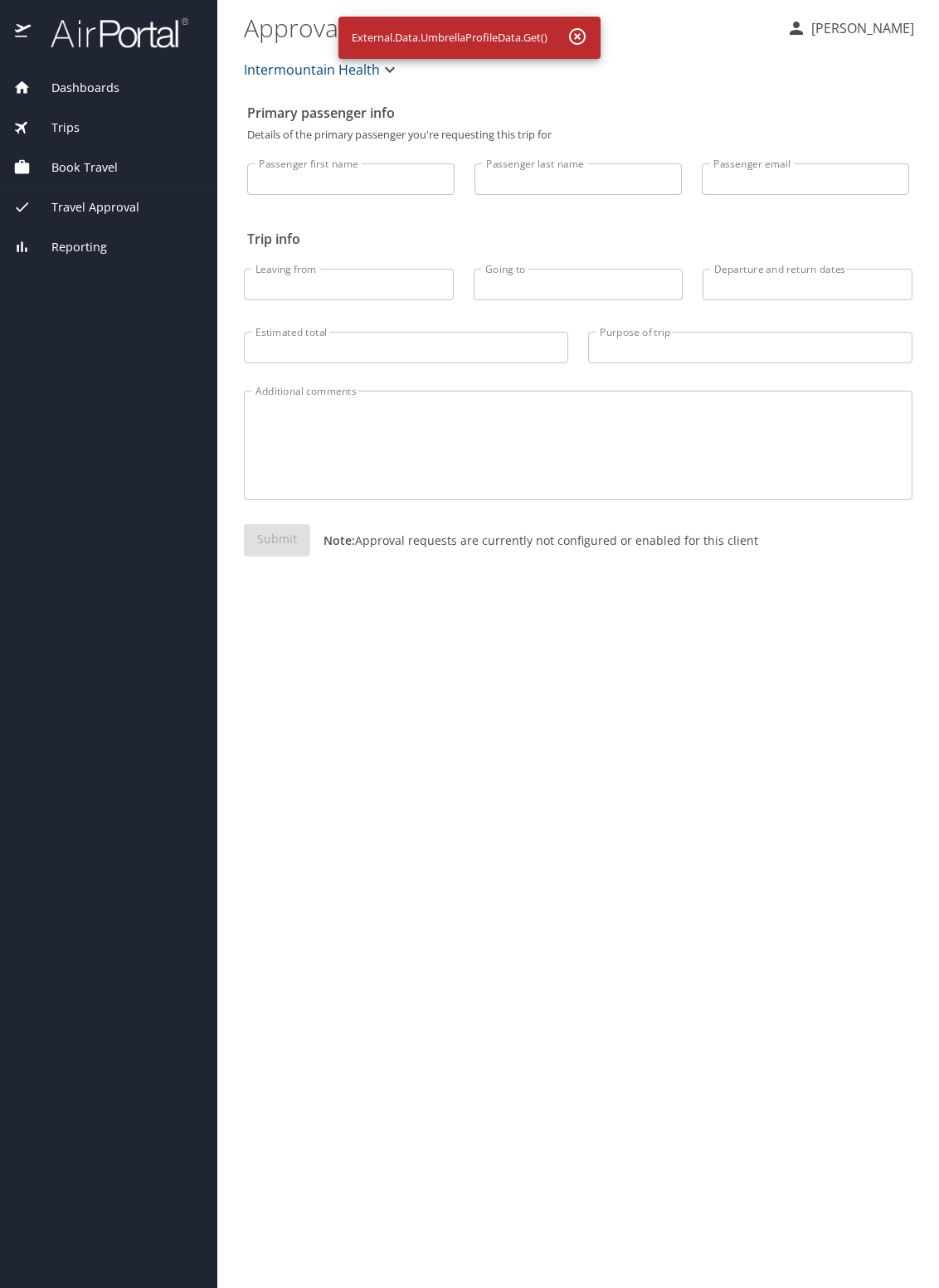
click at [35, 126] on span "Trips" at bounding box center [55, 127] width 49 height 19
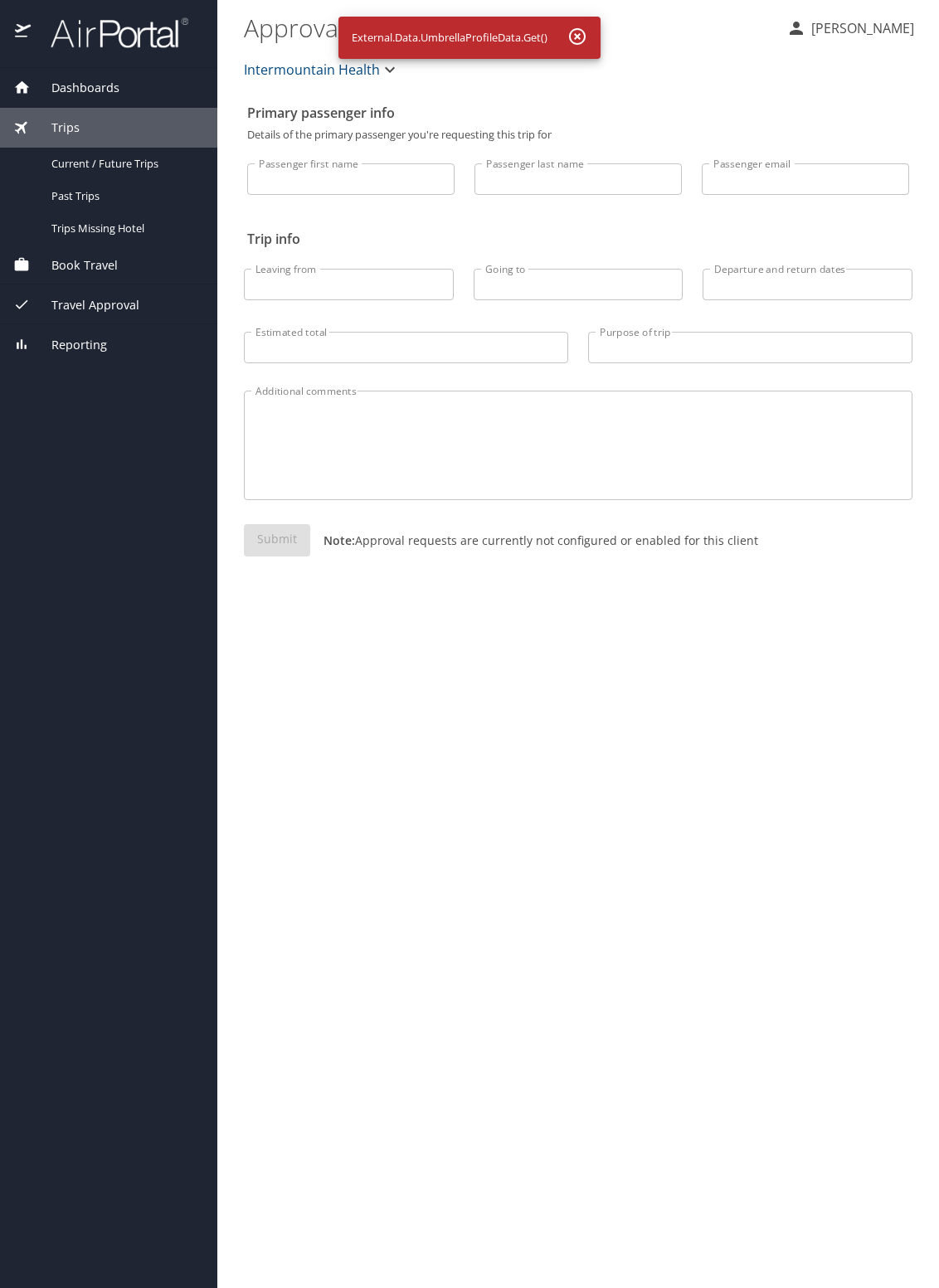
click at [40, 84] on span "Dashboards" at bounding box center [74, 87] width 89 height 19
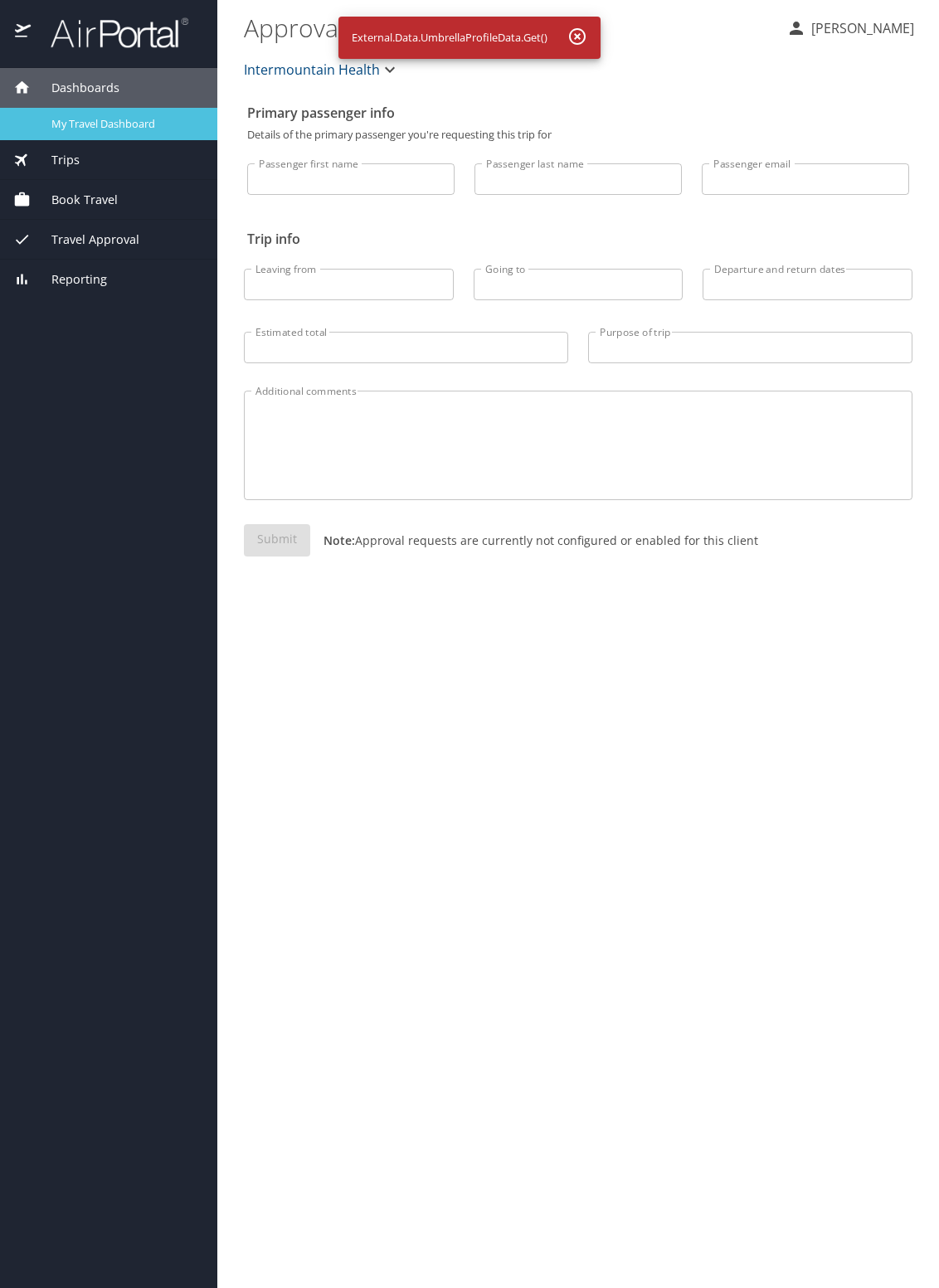
click at [80, 123] on span "My Travel Dashboard" at bounding box center [124, 124] width 146 height 16
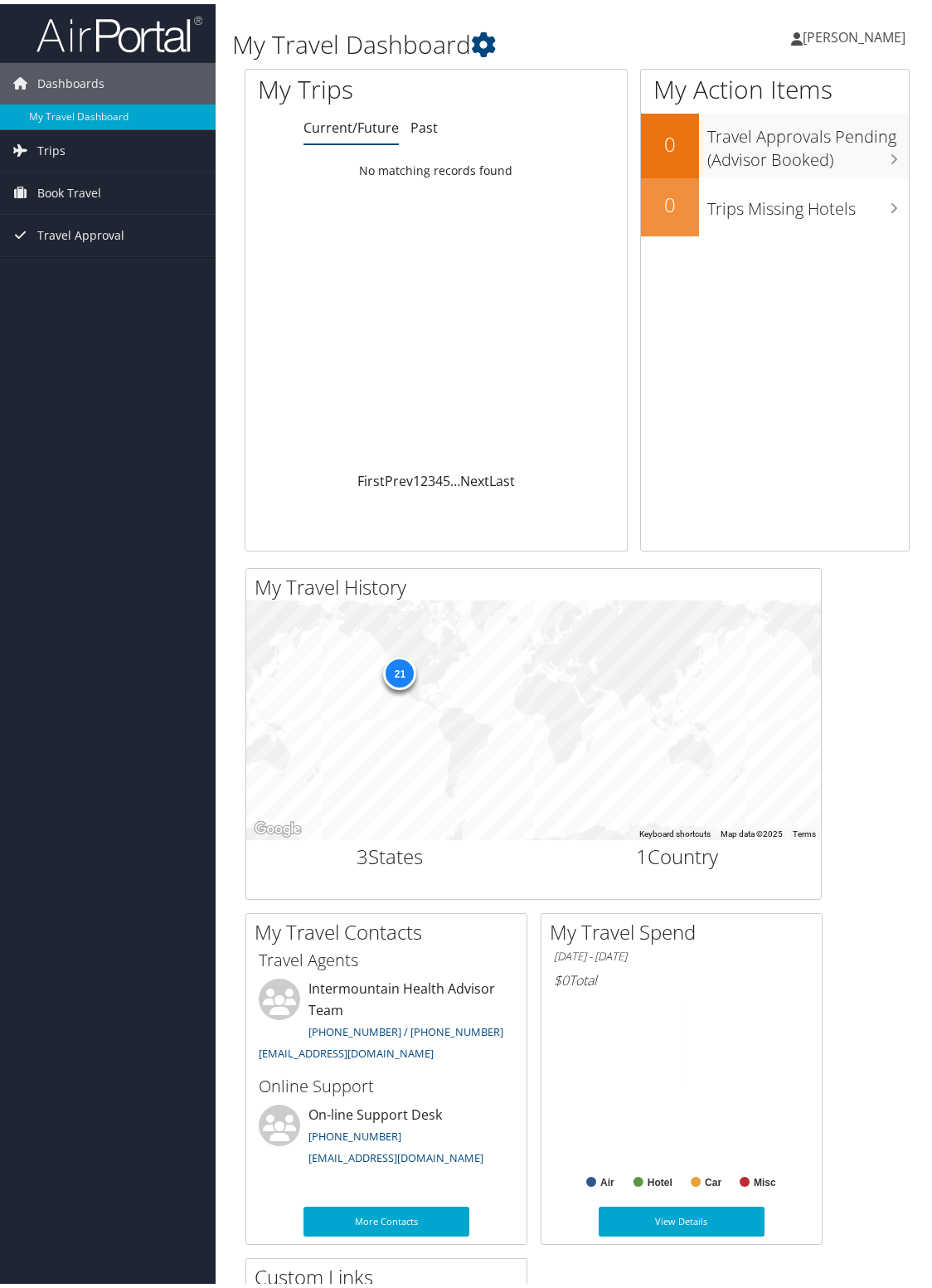
click at [835, 29] on span "[PERSON_NAME]" at bounding box center [854, 33] width 103 height 19
click at [39, 192] on span "Book Travel" at bounding box center [69, 189] width 64 height 41
click at [63, 276] on link "Book/Manage Online Trips" at bounding box center [108, 271] width 215 height 24
